Goal: Task Accomplishment & Management: Manage account settings

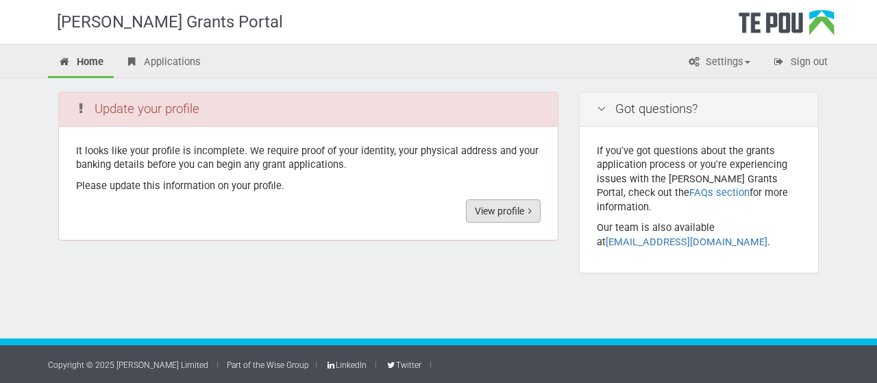
click at [493, 212] on link "View profile" at bounding box center [503, 210] width 75 height 23
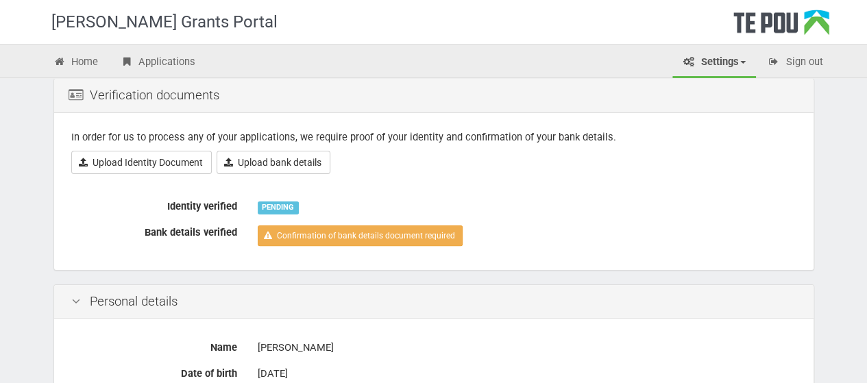
scroll to position [137, 0]
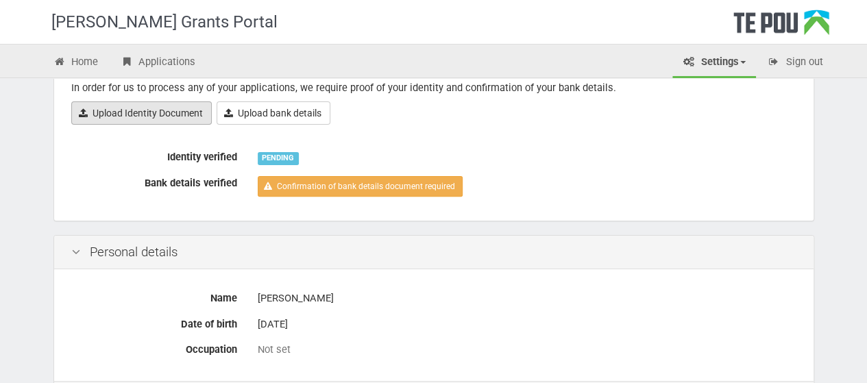
click at [151, 122] on link "Upload Identity Document" at bounding box center [141, 112] width 141 height 23
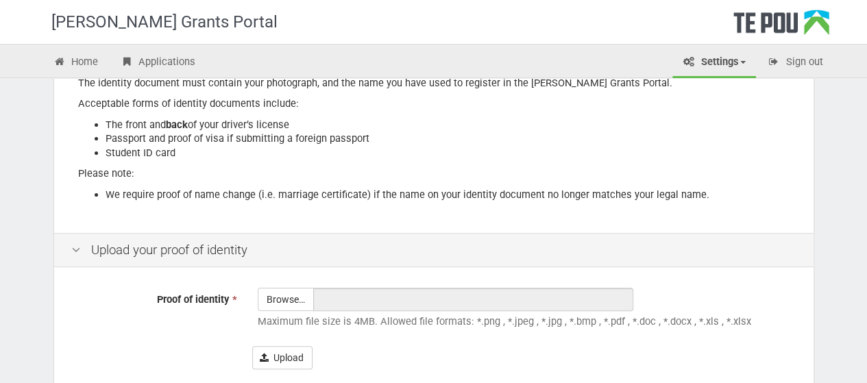
scroll to position [274, 0]
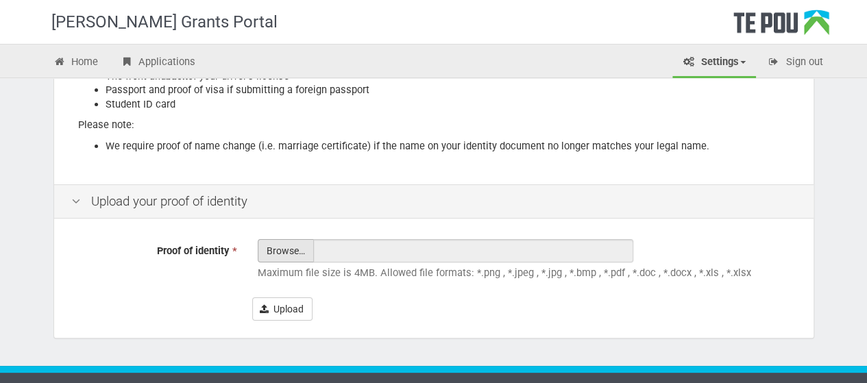
click at [287, 252] on input "Proof of identity *" at bounding box center [285, 289] width 55 height 98
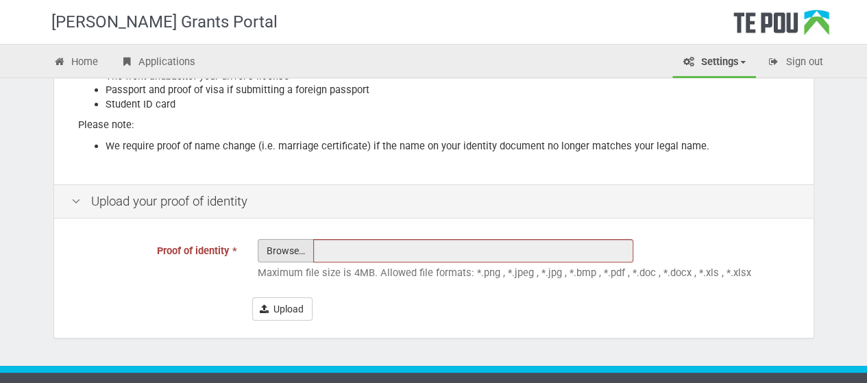
type input "C:\fakepath\DL Front.jpeg"
type input "DL Front.jpeg"
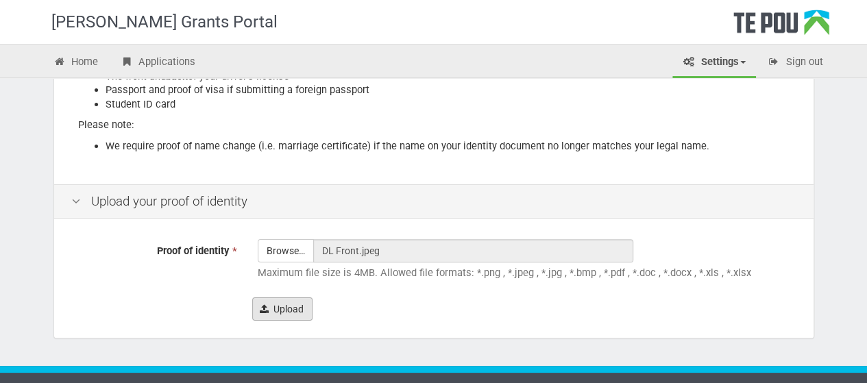
click at [284, 308] on button "Upload" at bounding box center [282, 308] width 60 height 23
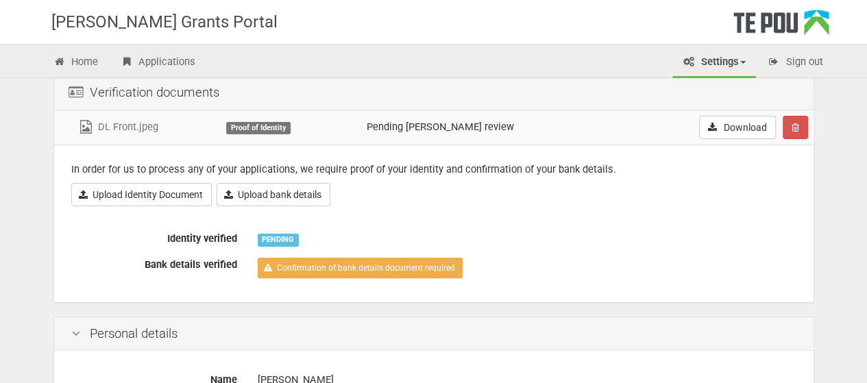
scroll to position [7, 0]
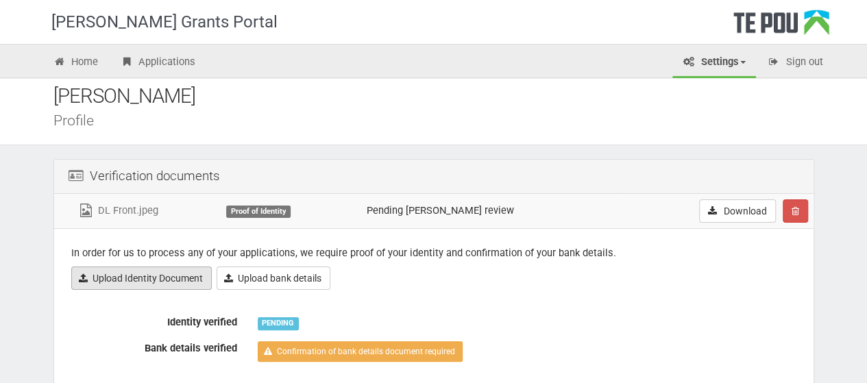
click at [129, 272] on link "Upload Identity Document" at bounding box center [141, 278] width 141 height 23
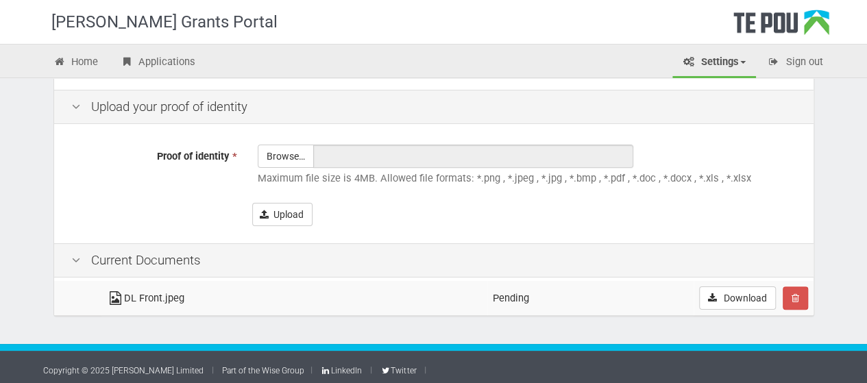
scroll to position [372, 0]
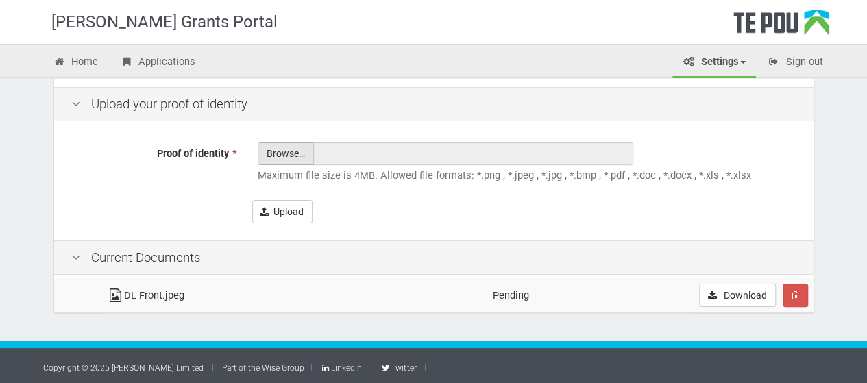
click at [276, 152] on input "Proof of identity *" at bounding box center [285, 192] width 55 height 98
type input "C:\fakepath\DL Back.jpeg"
type input "DL Back.jpeg"
click at [279, 212] on button "Upload" at bounding box center [282, 211] width 60 height 23
